Goal: Task Accomplishment & Management: Manage account settings

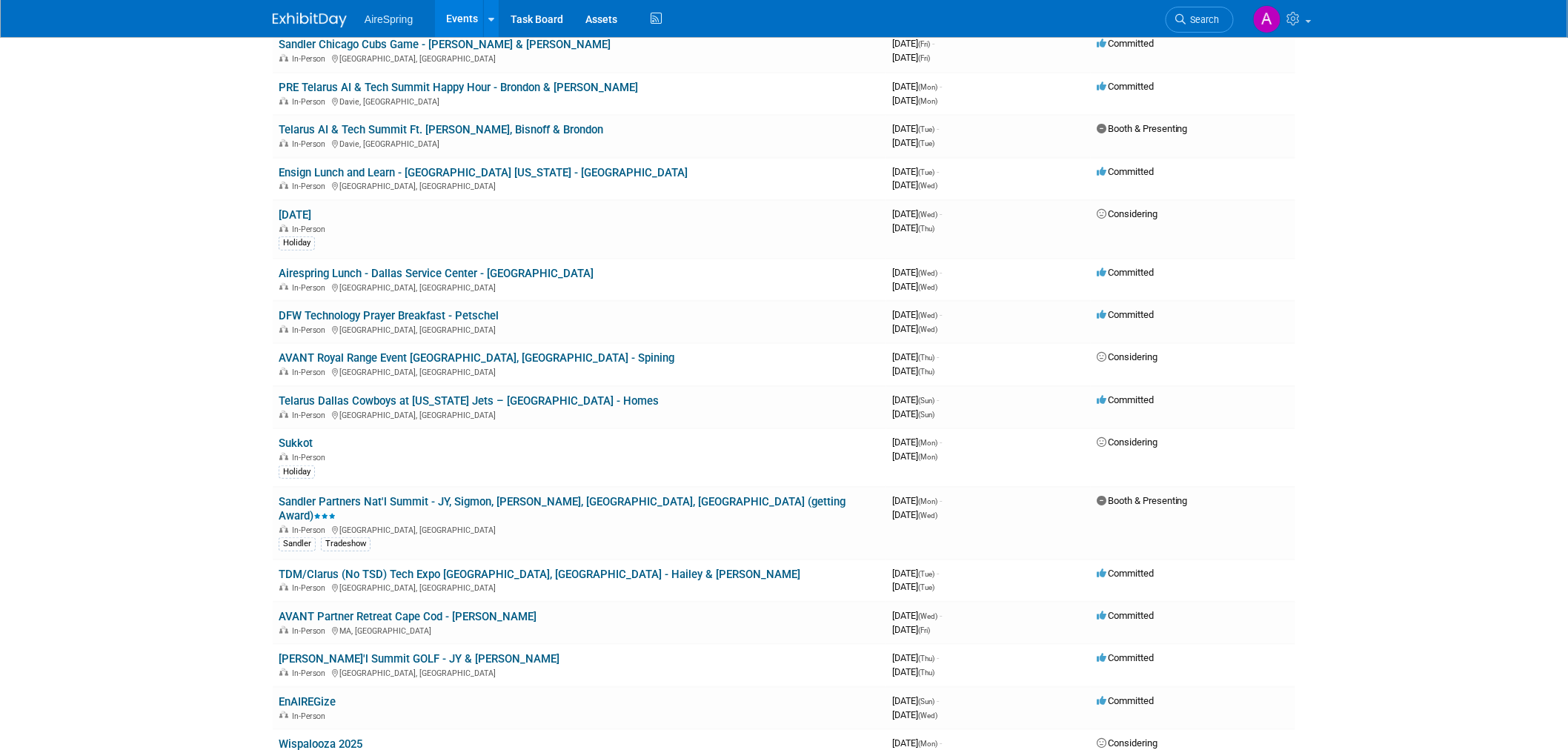
scroll to position [247, 0]
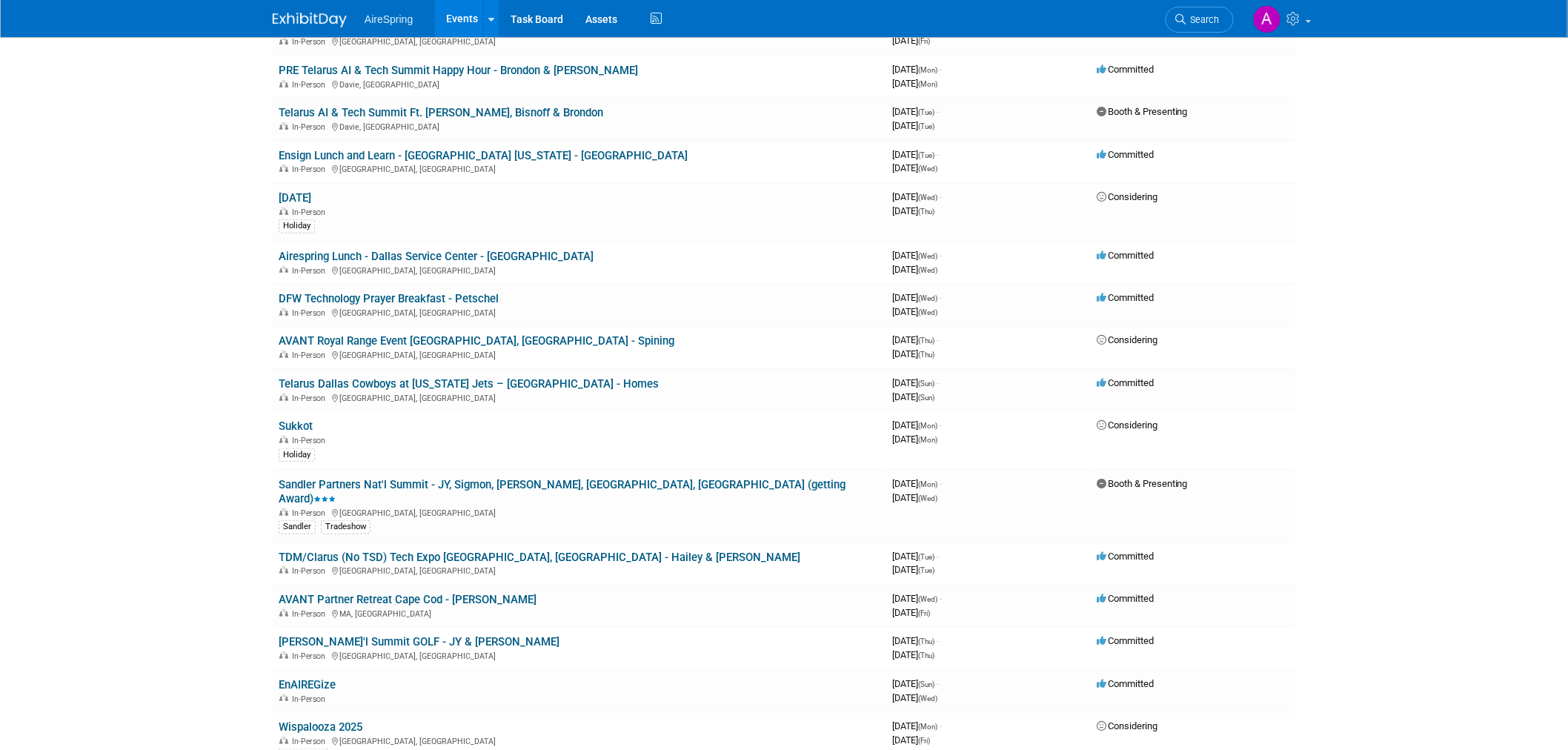
click at [156, 226] on body "AireSpring Events Add Event Bulk Upload Events Shareable Event Boards Recently …" at bounding box center [784, 128] width 1568 height 750
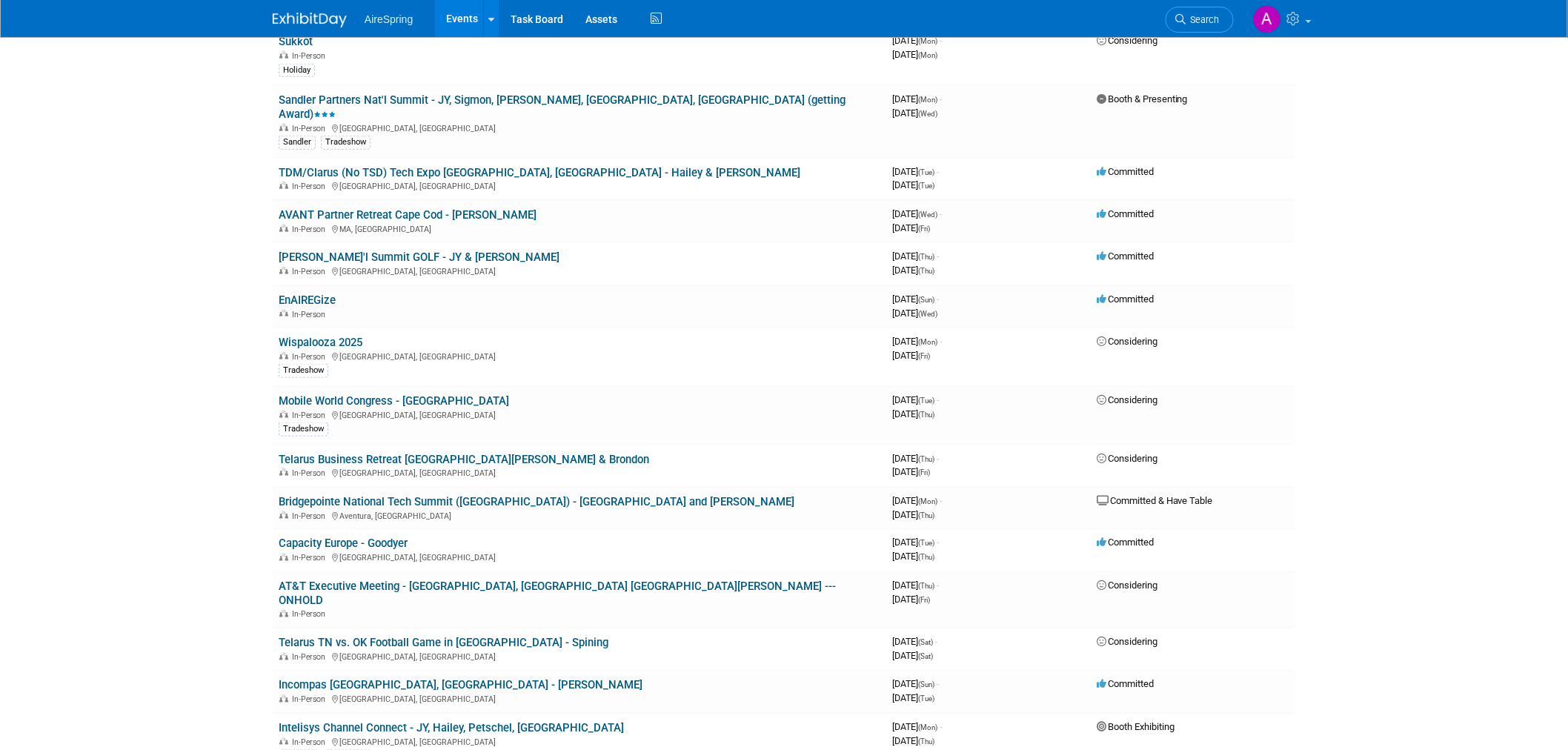
scroll to position [741, 0]
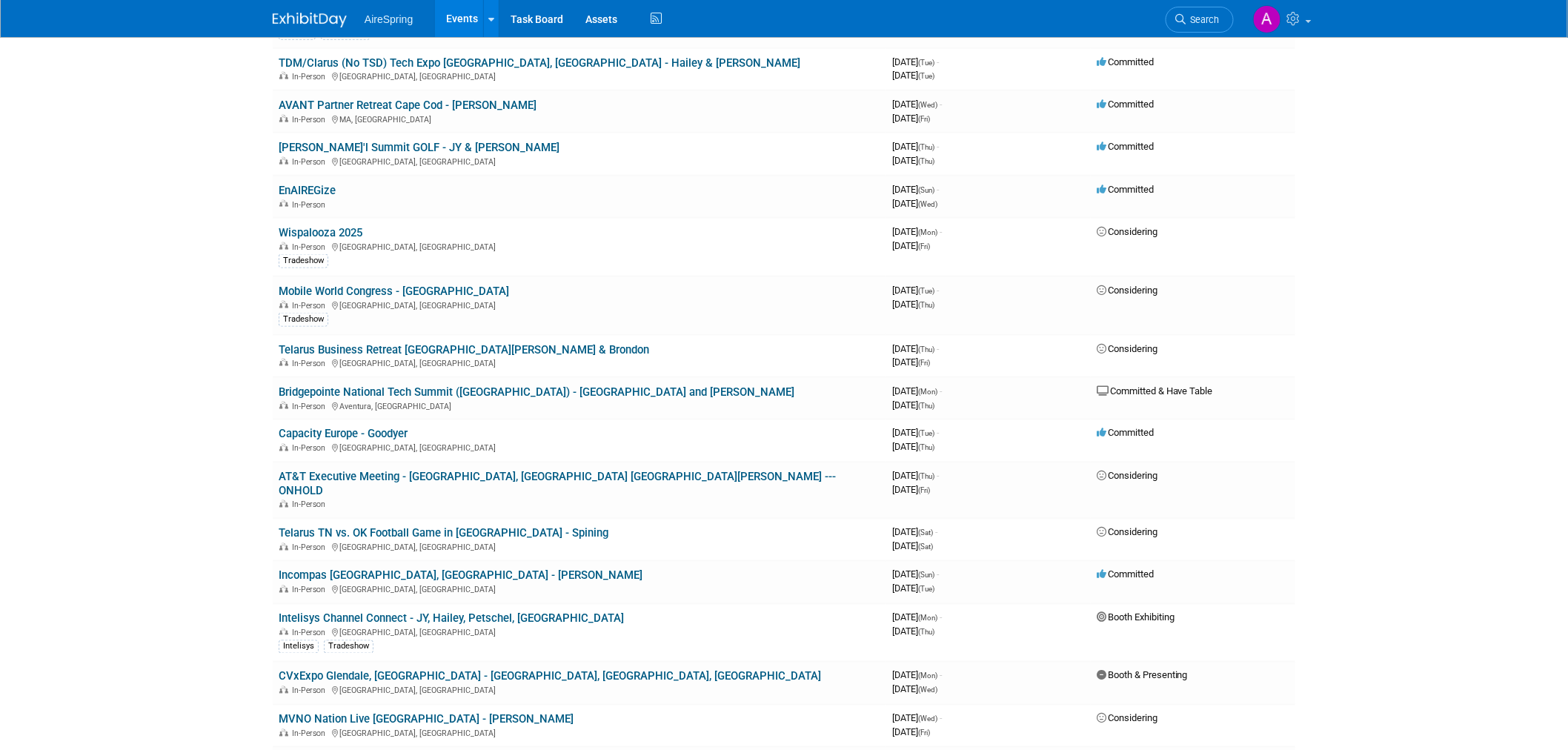
drag, startPoint x: 108, startPoint y: 130, endPoint x: 468, endPoint y: 28, distance: 374.2
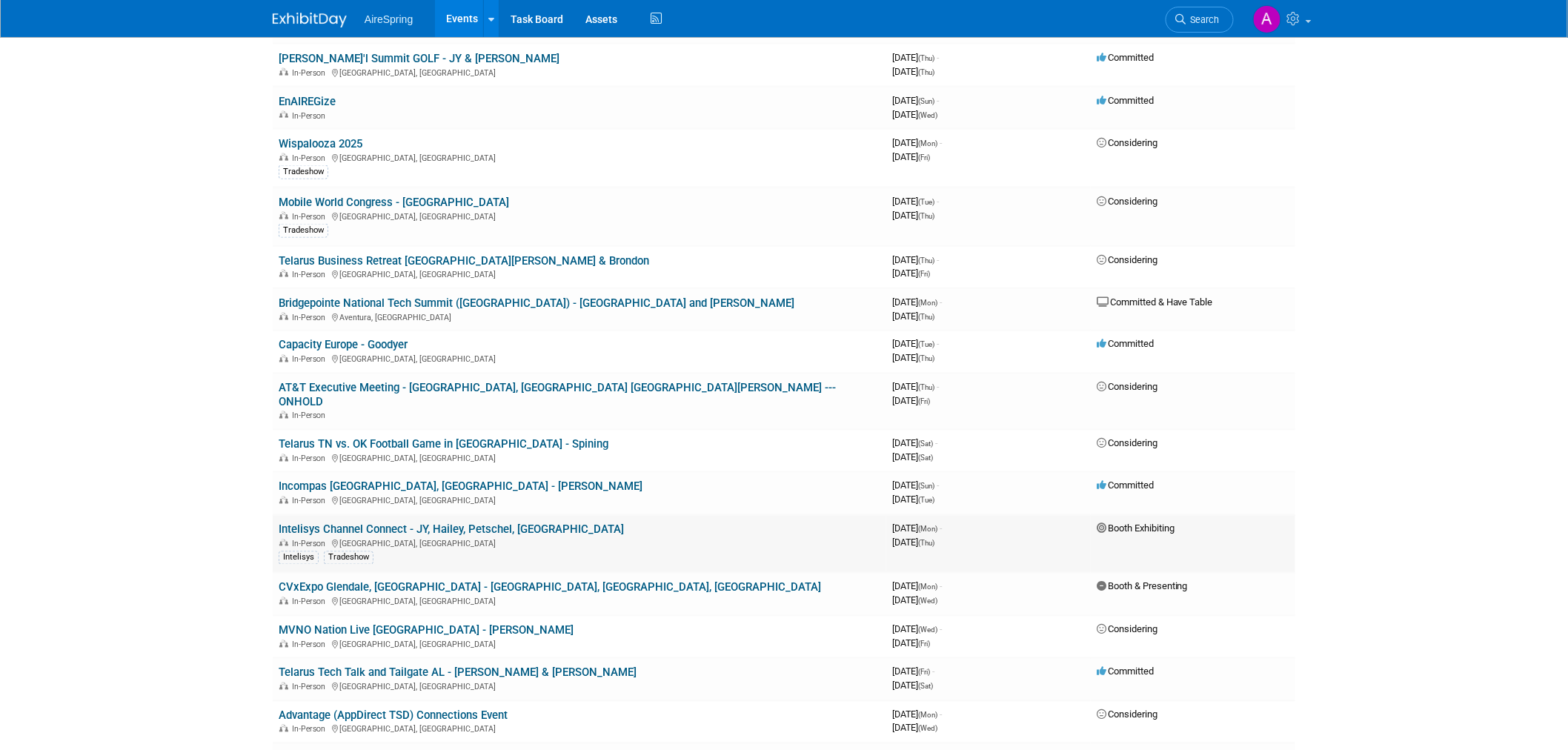
scroll to position [823, 0]
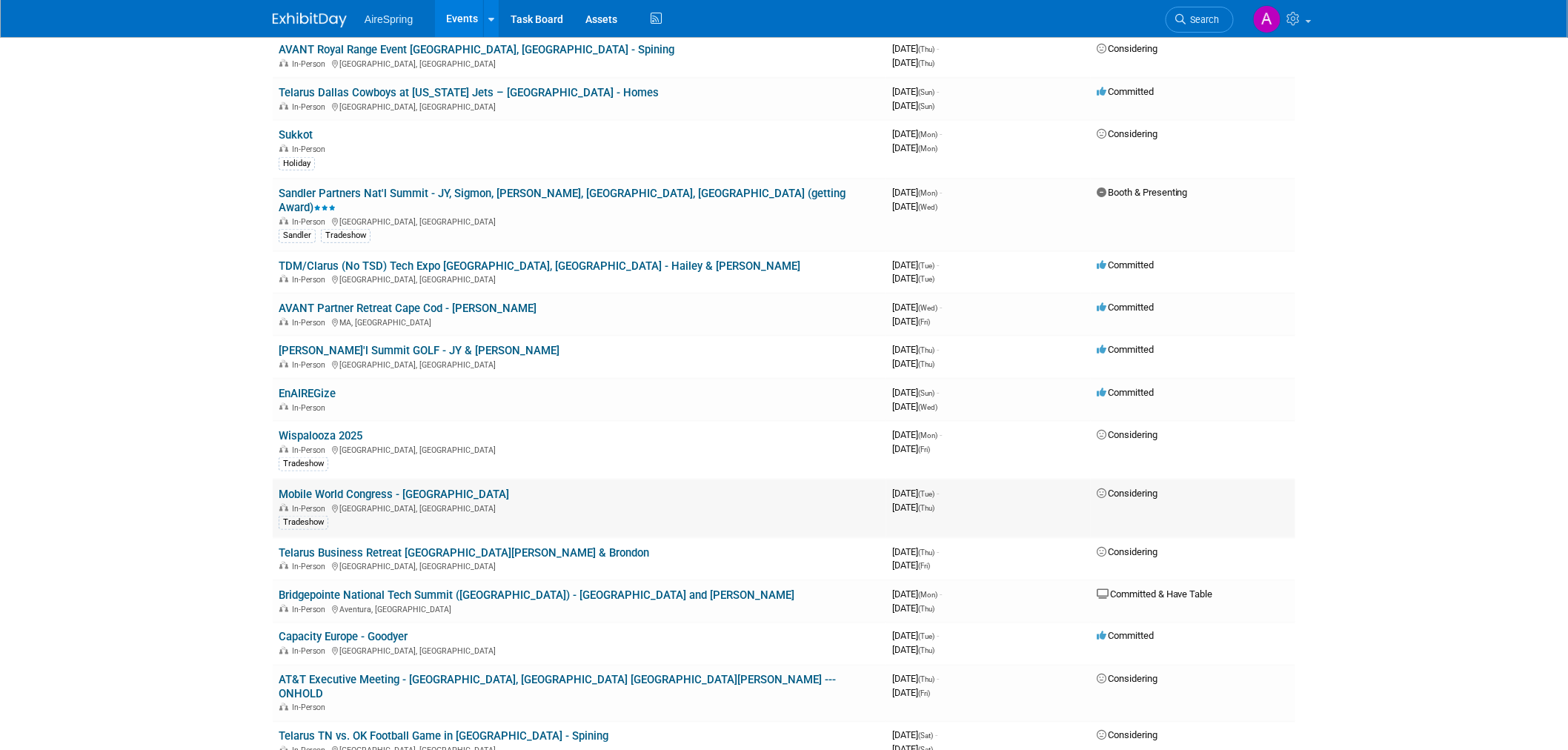
scroll to position [658, 0]
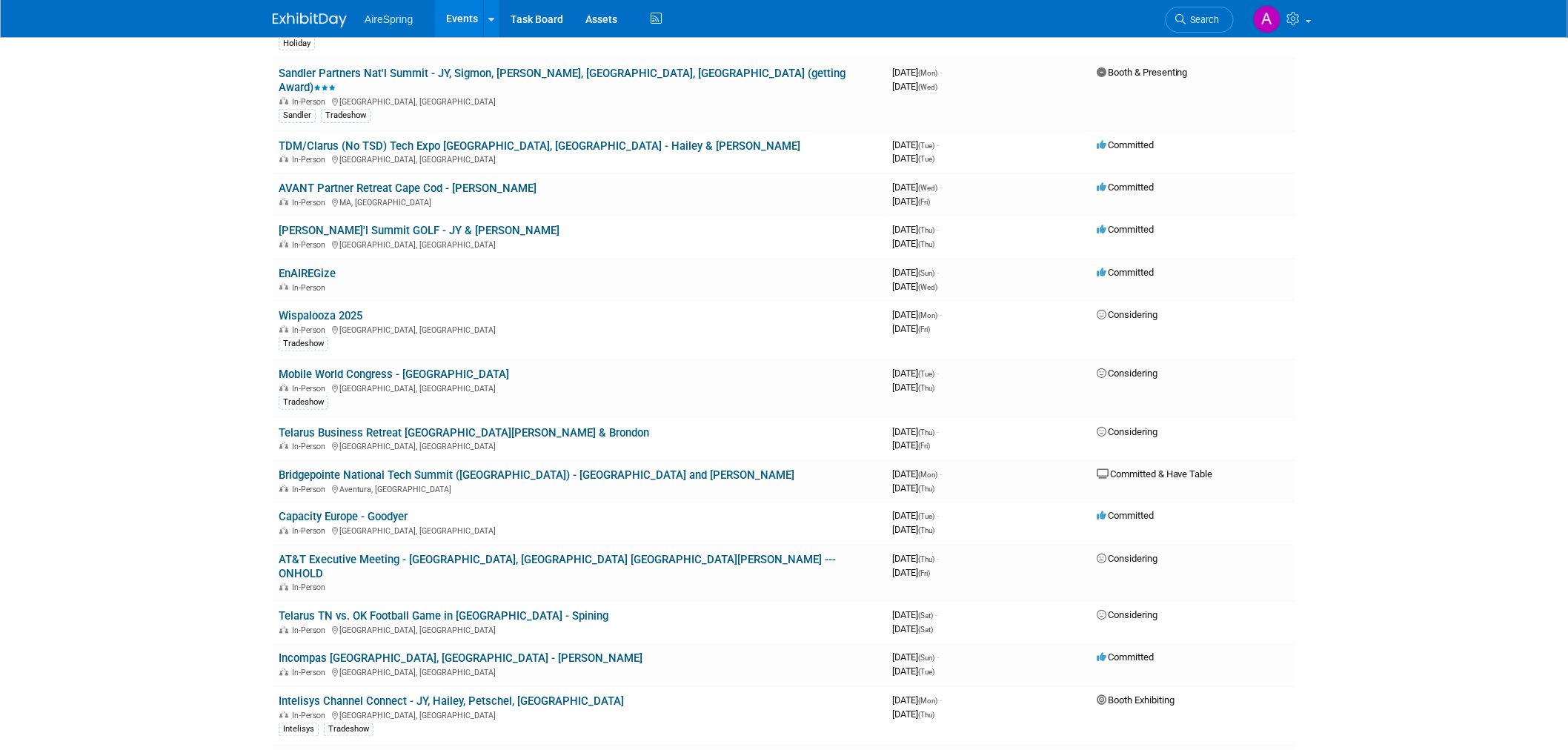
drag, startPoint x: 257, startPoint y: 403, endPoint x: 226, endPoint y: 425, distance: 38.0
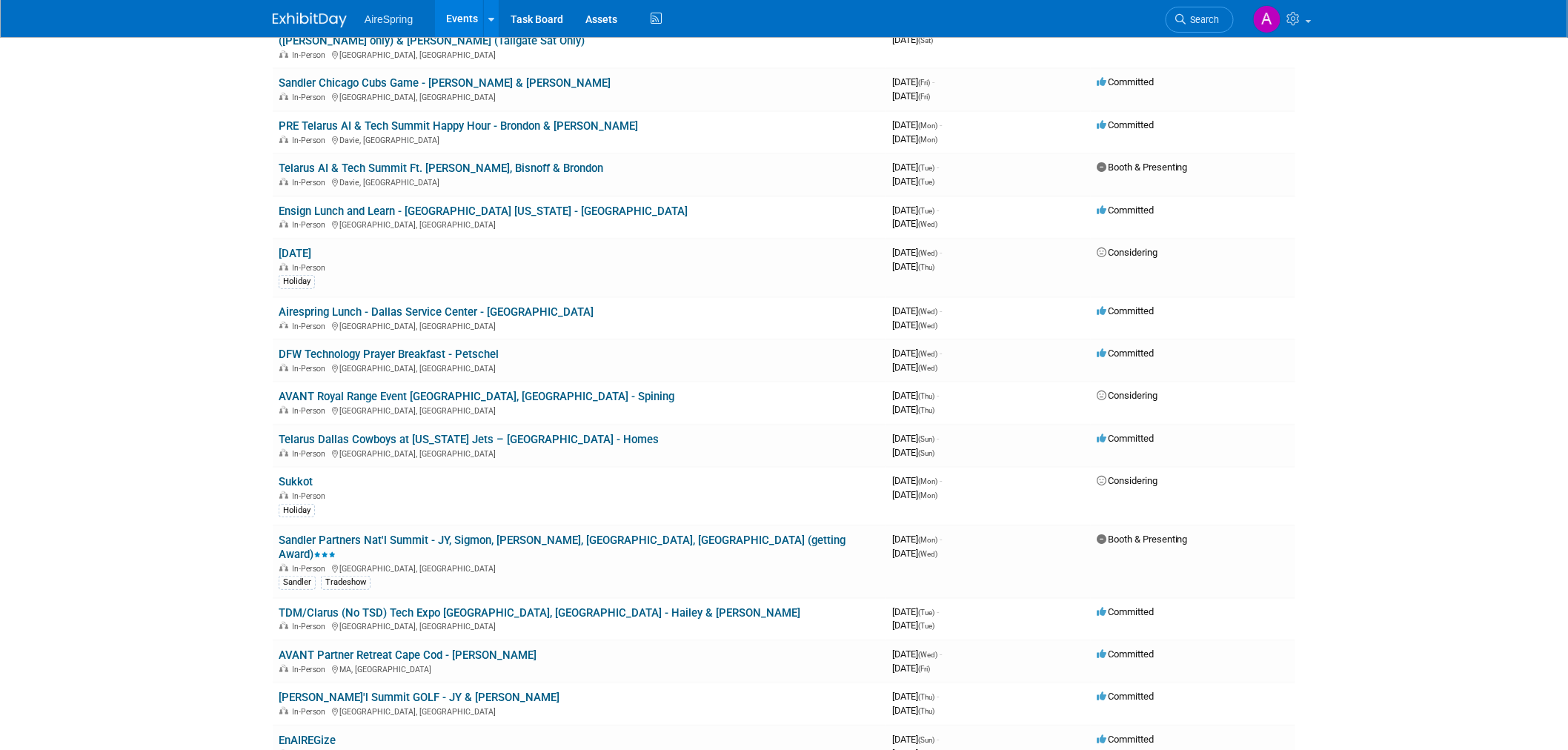
scroll to position [165, 0]
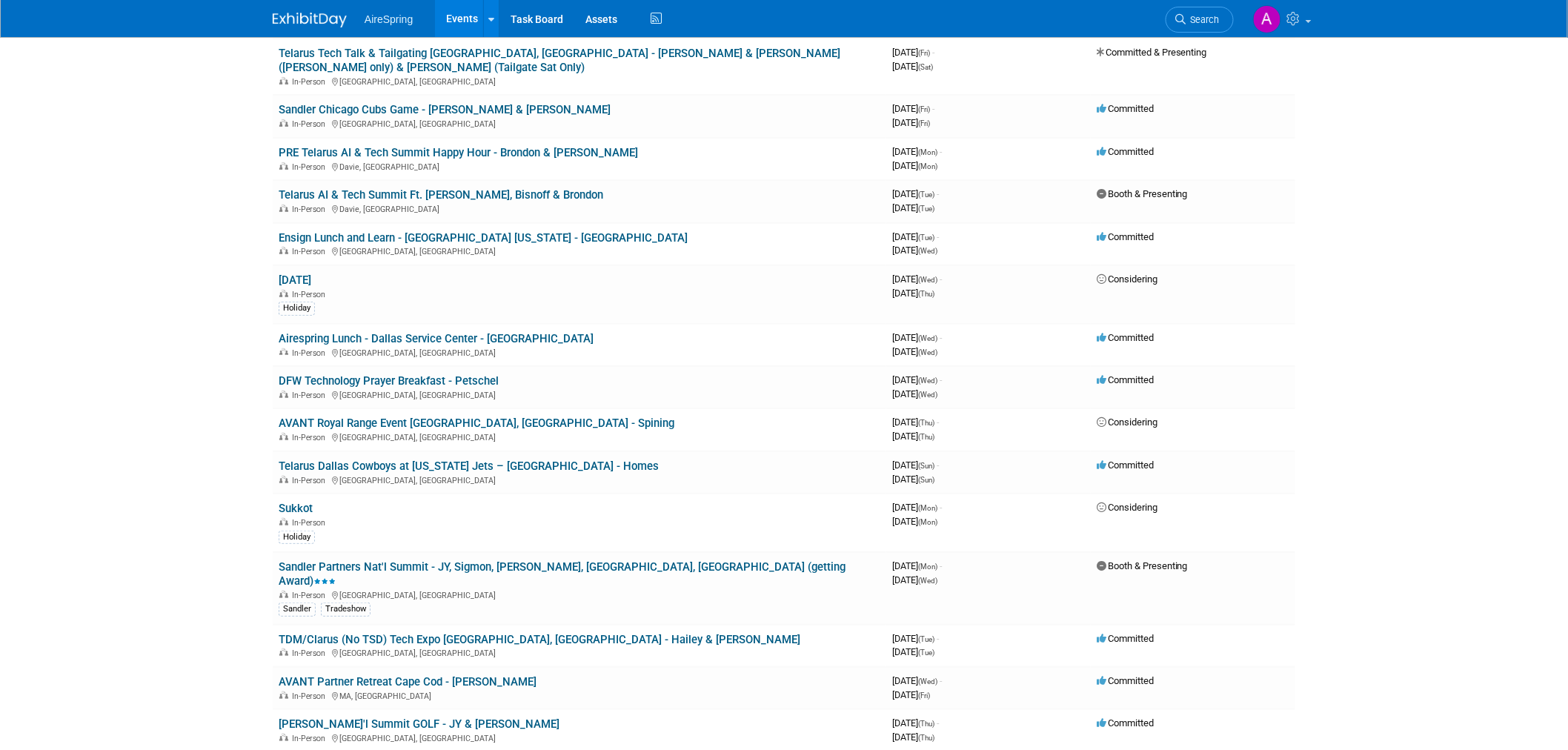
click at [152, 276] on body "AireSpring Events Add Event Bulk Upload Events Shareable Event Boards Recently …" at bounding box center [784, 210] width 1568 height 750
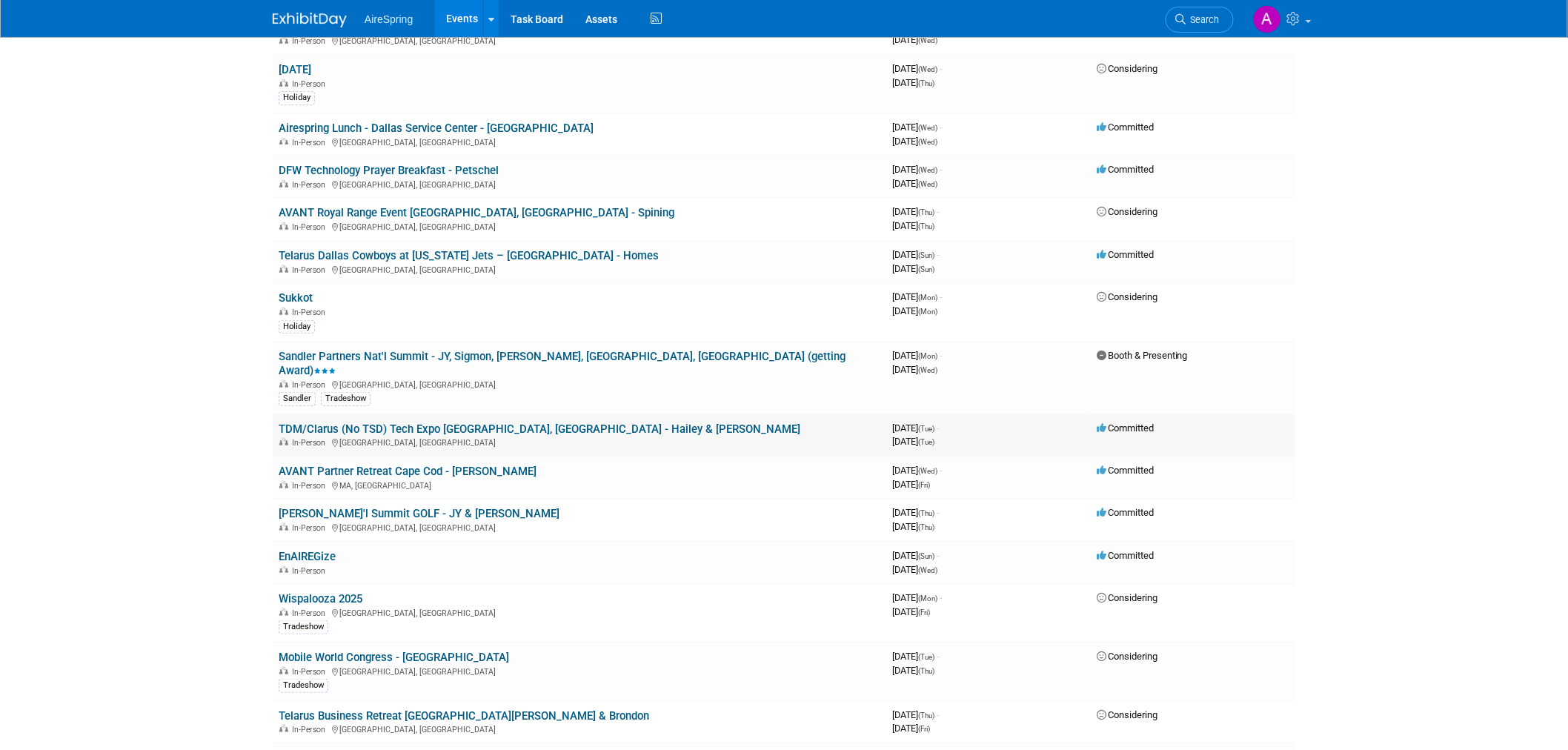
scroll to position [411, 0]
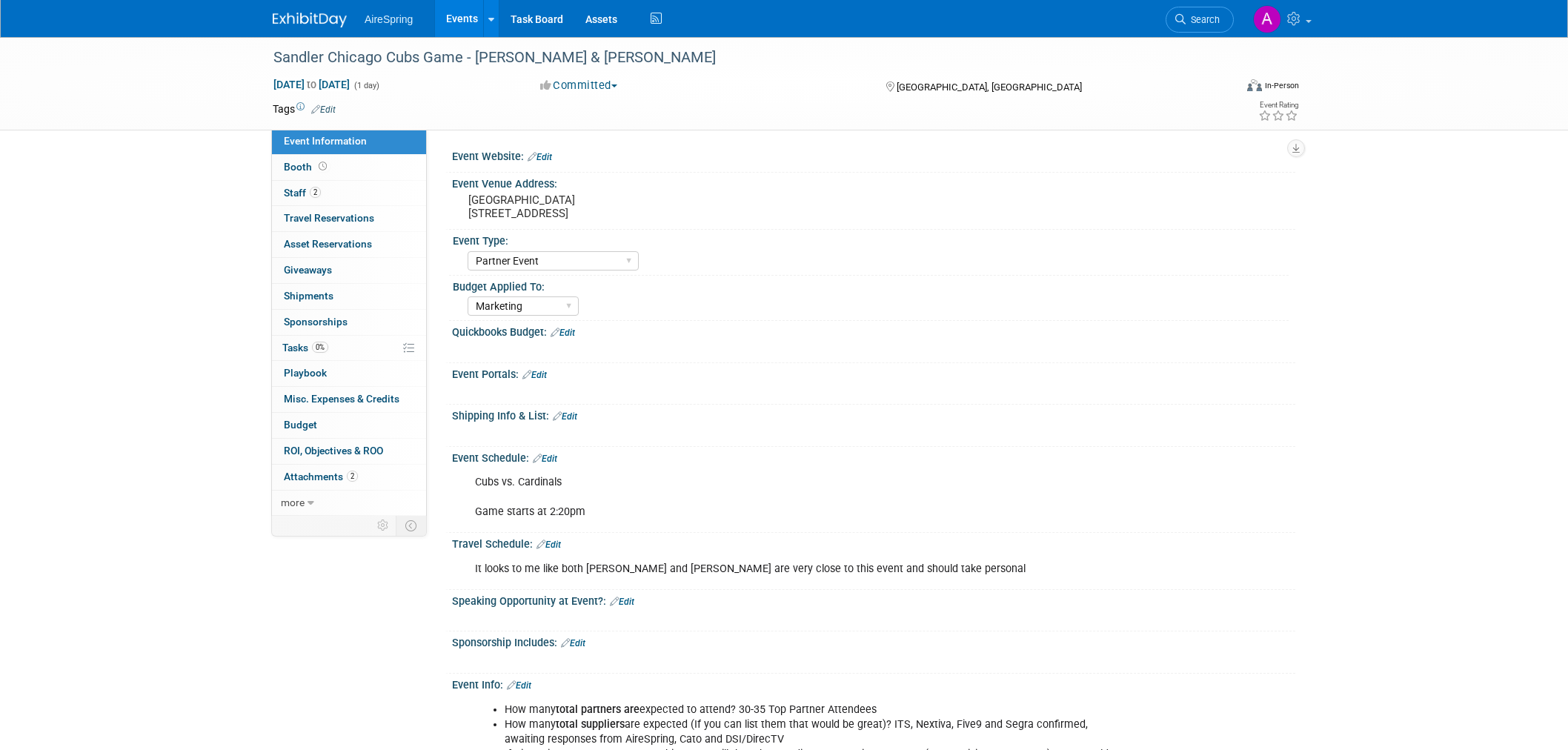
select select "Partner Event"
select select "Marketing"
click at [546, 209] on pre "Wrigley Field 1060 W Addison St, Chicago, IL 60613" at bounding box center [628, 207] width 319 height 26
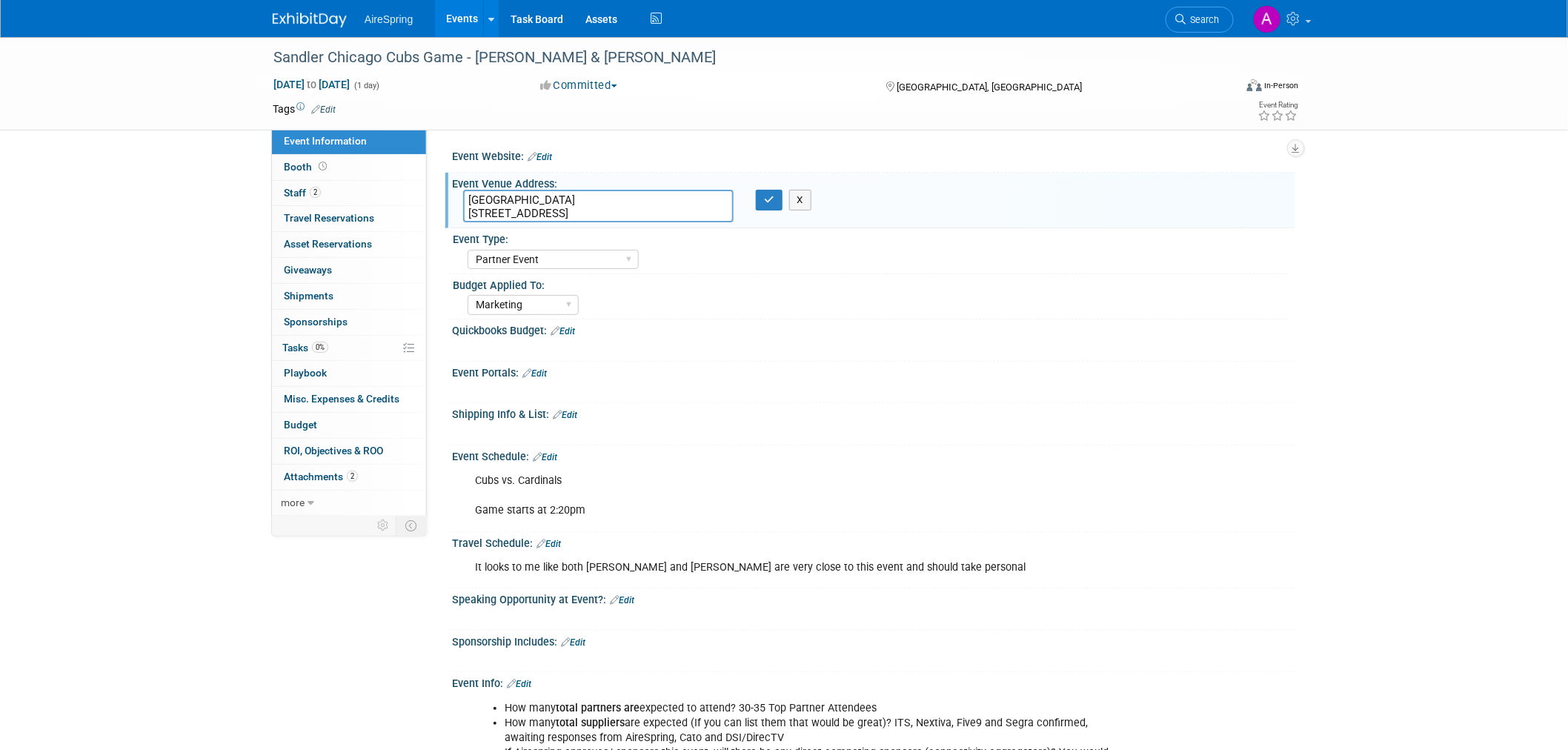
drag, startPoint x: 666, startPoint y: 215, endPoint x: 461, endPoint y: 201, distance: 205.5
click at [461, 201] on div "Wrigley Field 1060 W Addison St, Chicago, IL 60613" at bounding box center [598, 205] width 292 height 32
click at [203, 159] on div "Sandler Chicago Cubs Game - Curtin & Komon Sep 26, 2025 to Sep 26, 2025 (1 day)…" at bounding box center [784, 542] width 1568 height 1011
click at [801, 202] on button "X" at bounding box center [801, 200] width 23 height 21
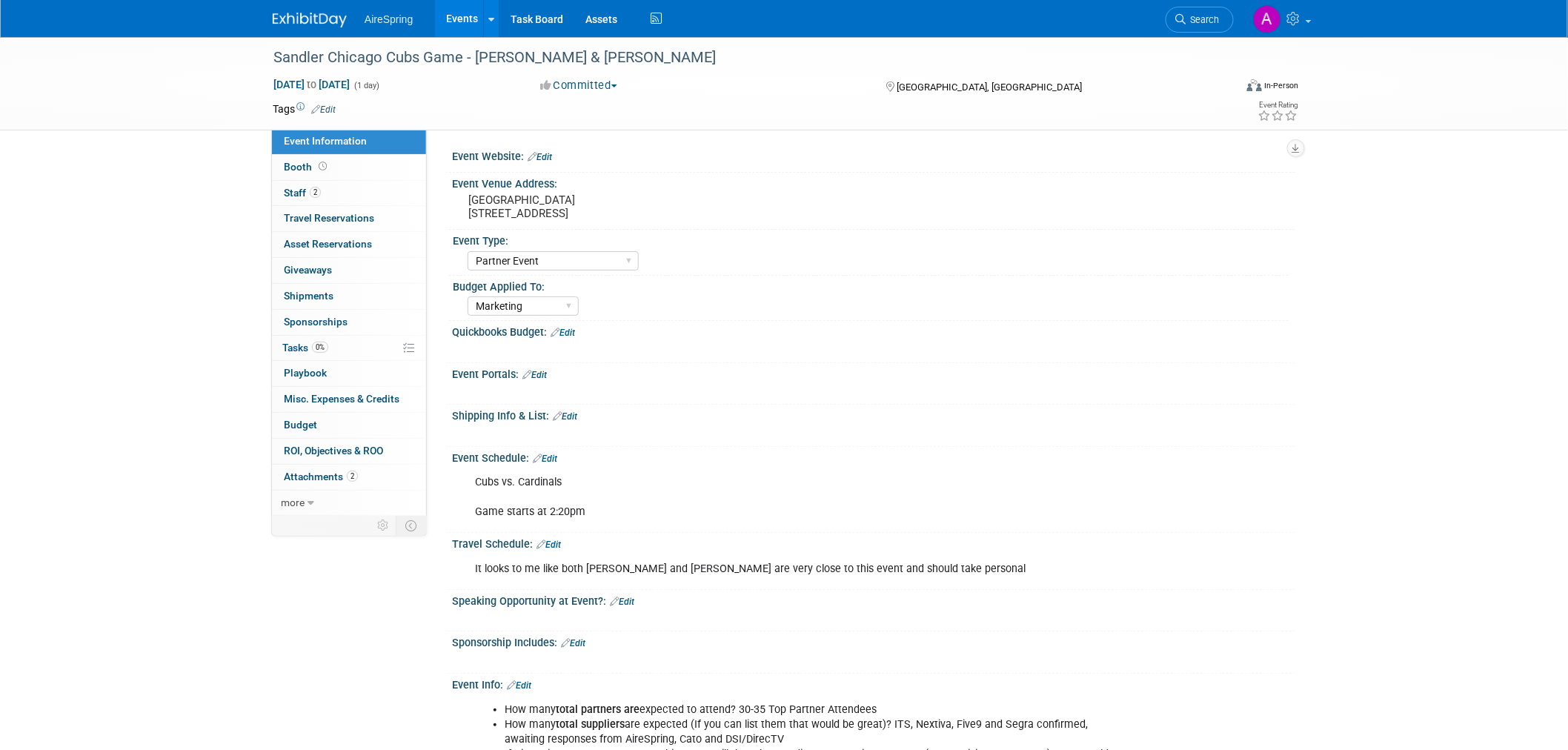
click at [161, 208] on div "Sandler Chicago Cubs Game - Curtin & Komon Sep 26, 2025 to Sep 26, 2025 (1 day)…" at bounding box center [784, 543] width 1568 height 1012
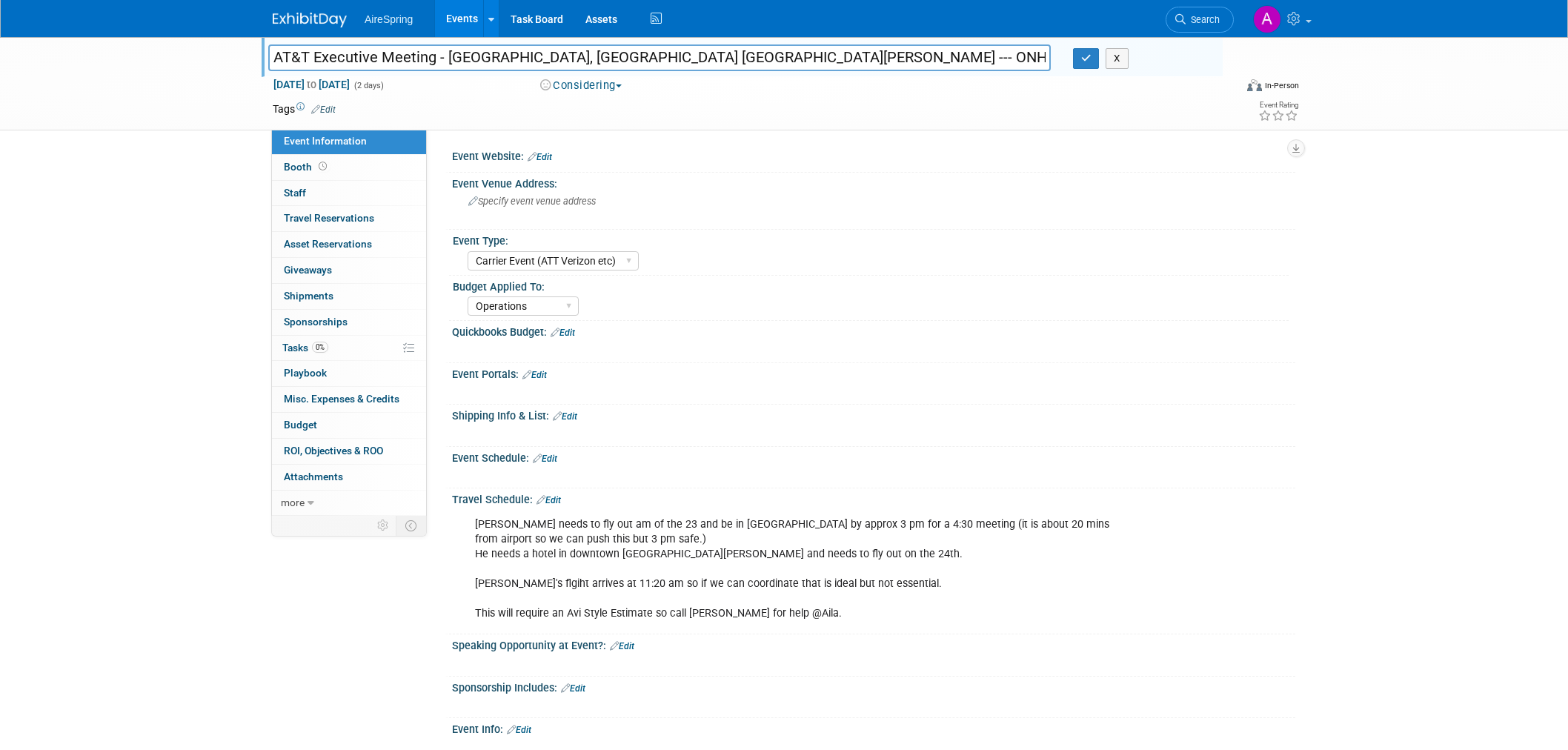
select select "Carrier Event (ATT Verizon etc)"
select select "Operations"
click at [127, 171] on div "AT&T Executive Meeting - Miami, FL Wendell Nelson --- ONHOLD AT&T Executive Mee…" at bounding box center [784, 483] width 1568 height 892
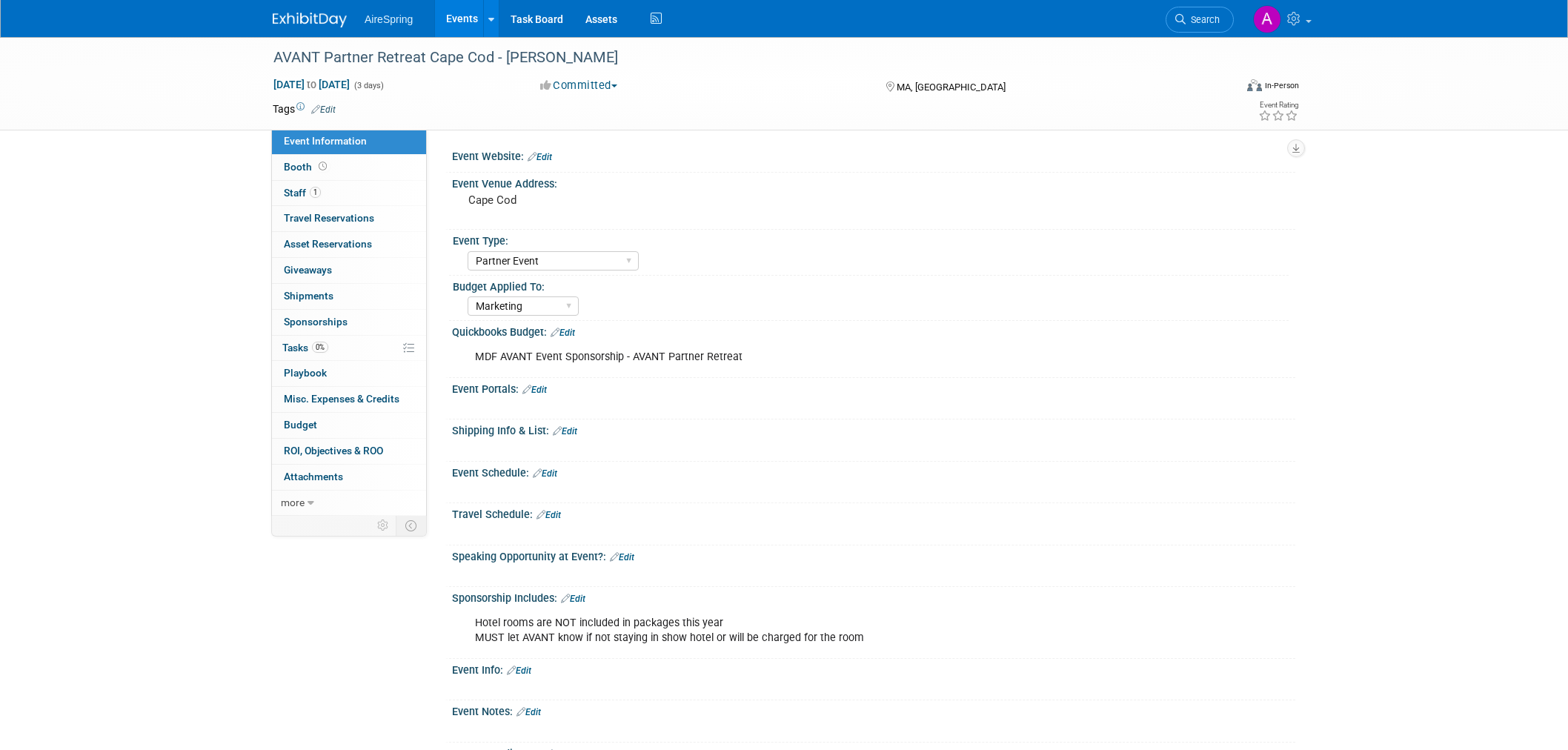
select select "Partner Event"
select select "Marketing"
click at [137, 130] on div "AVANT Partner Retreat Cape Cod - [PERSON_NAME] [DATE] to [DATE] (3 days) [DATE]…" at bounding box center [784, 454] width 1568 height 834
click at [579, 208] on div "Cape Cod" at bounding box center [627, 206] width 329 height 34
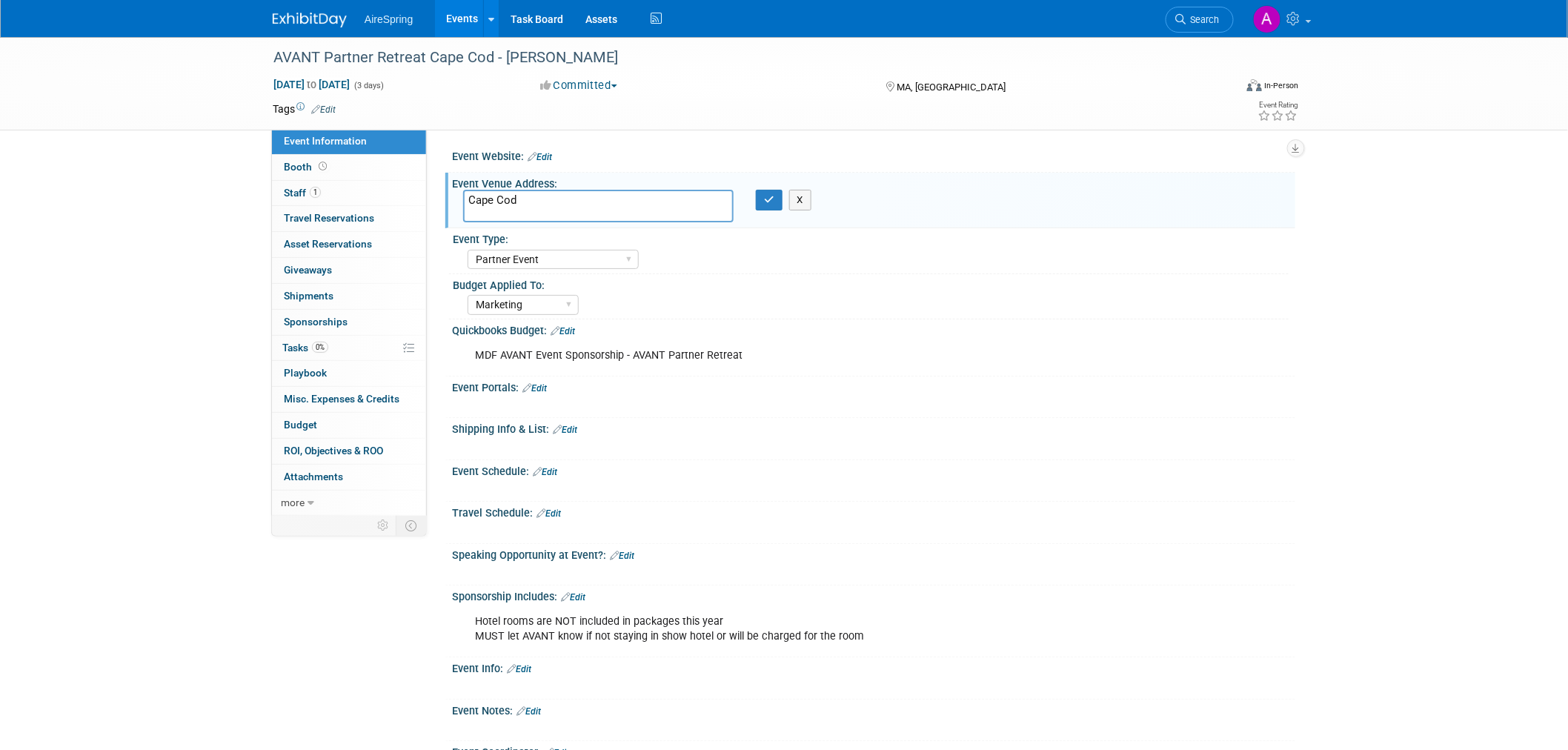
click at [1393, 500] on div "AVANT Partner Retreat Cape Cod - [PERSON_NAME] [DATE] to [DATE] (3 days) [DATE]…" at bounding box center [784, 453] width 1568 height 832
